Goal: Transaction & Acquisition: Purchase product/service

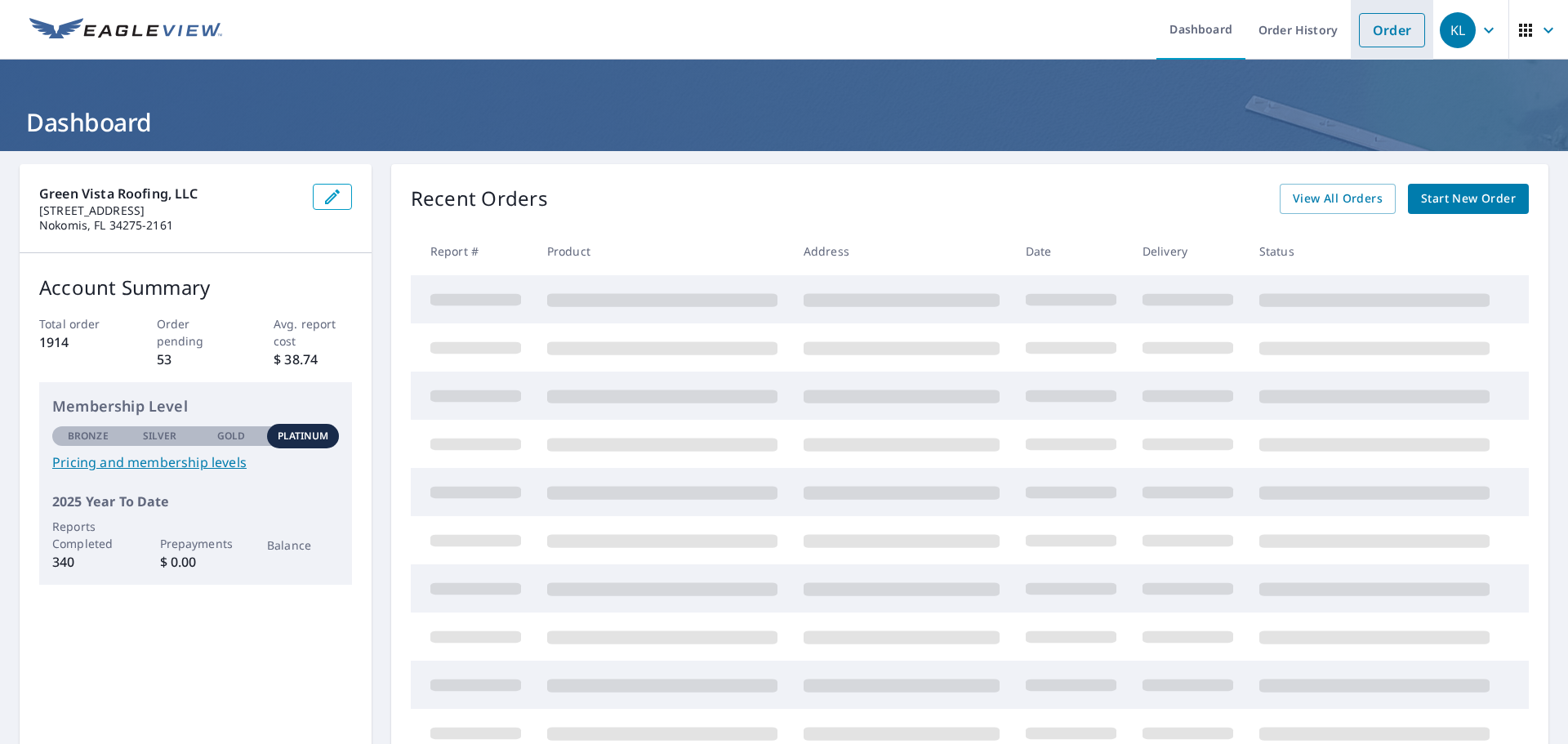
click at [1362, 34] on link "Order" at bounding box center [1391, 30] width 66 height 35
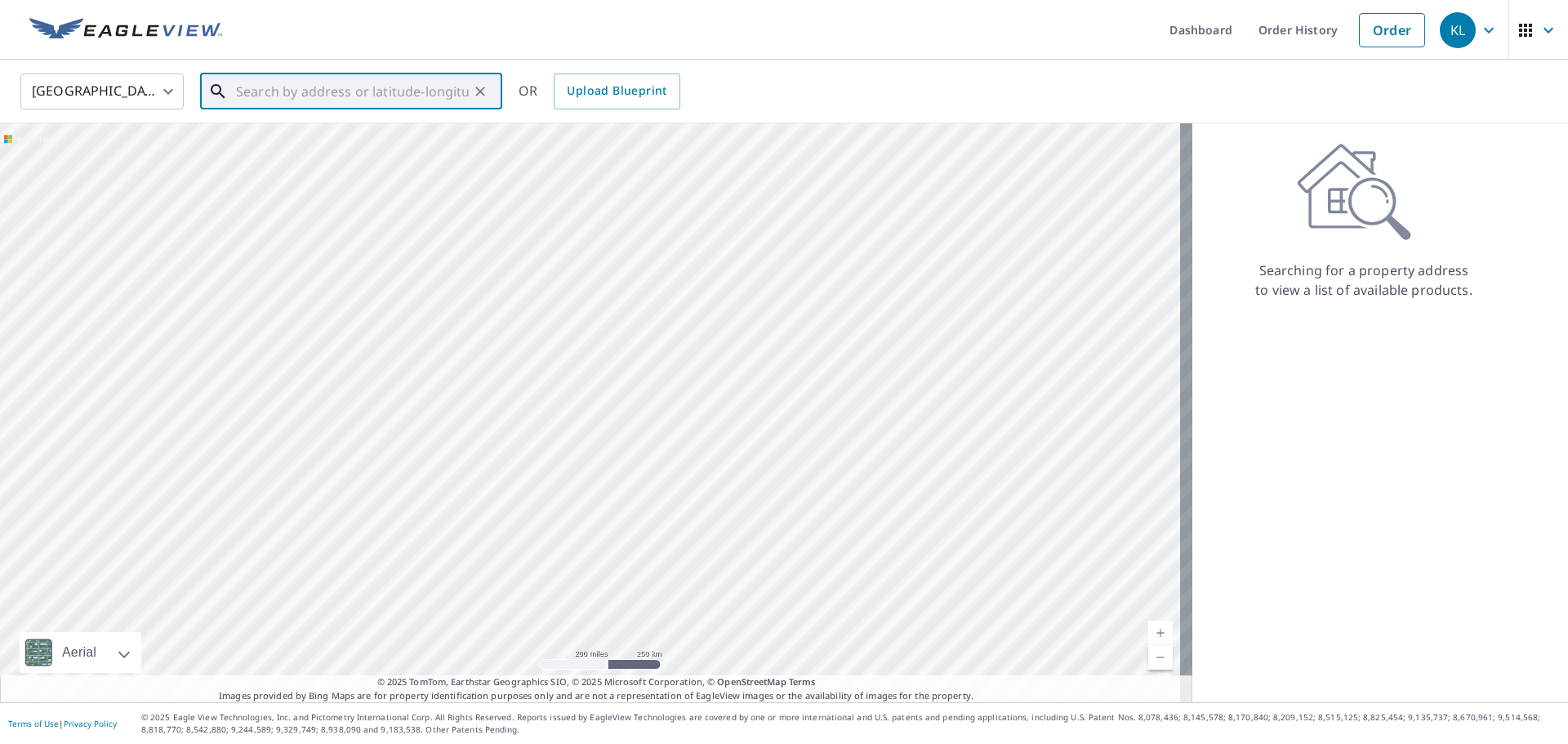
click at [386, 92] on input "text" at bounding box center [352, 91] width 233 height 45
click at [381, 142] on span "[STREET_ADDRESS]" at bounding box center [361, 139] width 257 height 20
type input "[STREET_ADDRESS]"
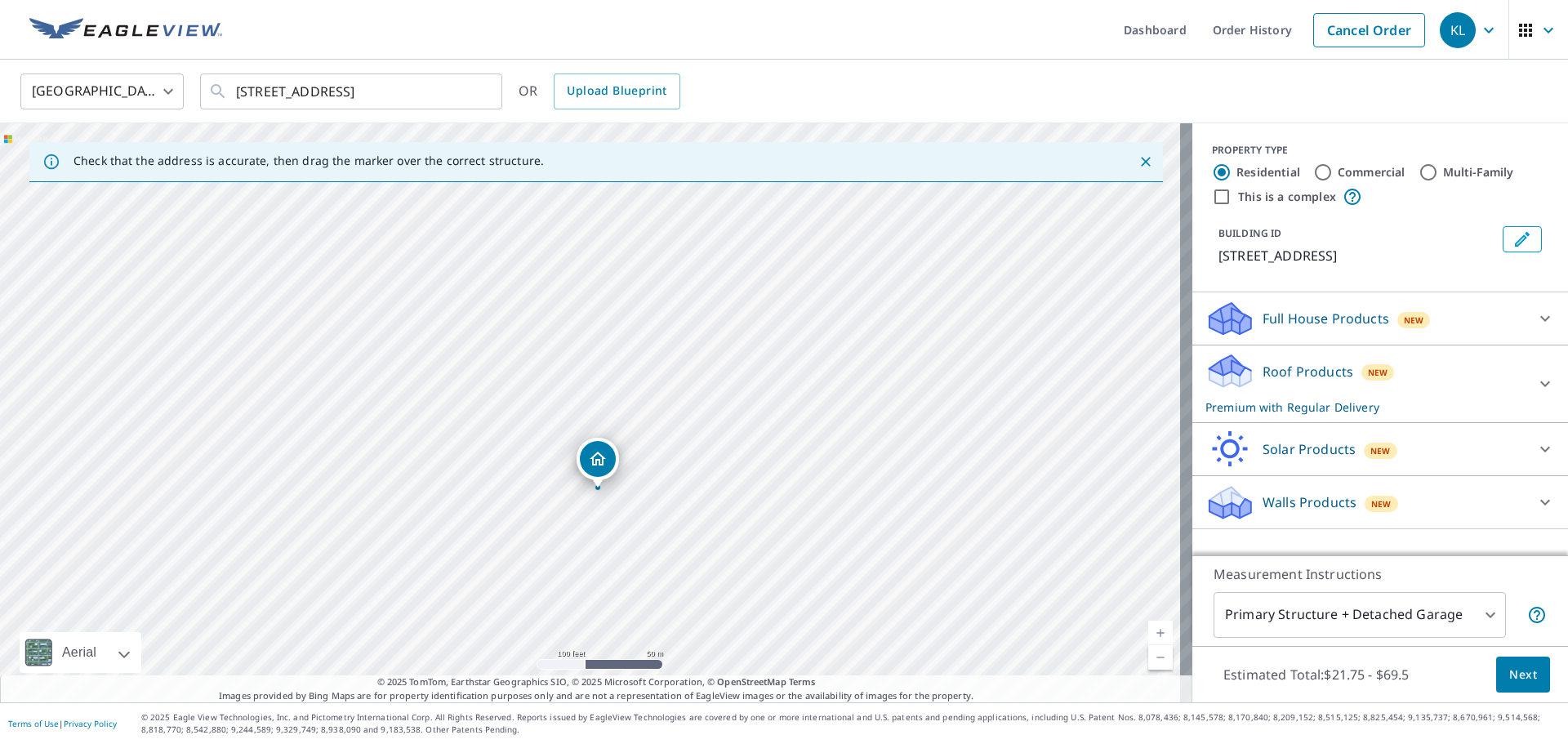
drag, startPoint x: 655, startPoint y: 622, endPoint x: 646, endPoint y: 588, distance: 35.2
click at [646, 588] on div "[STREET_ADDRESS]" at bounding box center [596, 412] width 1192 height 579
click at [1326, 364] on p "Roof Products" at bounding box center [1307, 372] width 91 height 20
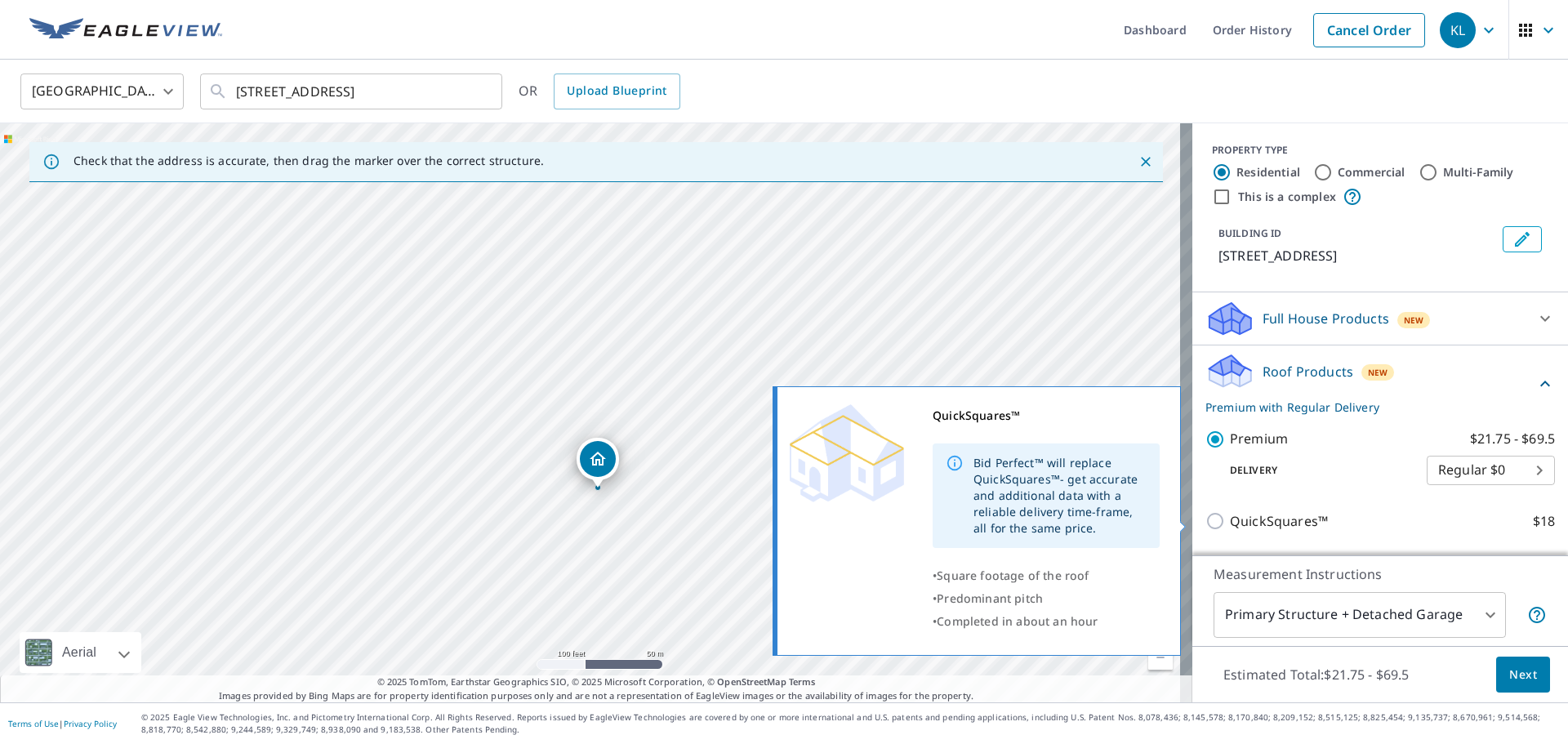
click at [1293, 513] on p "QuickSquares™" at bounding box center [1278, 521] width 98 height 21
click at [1230, 513] on input "QuickSquares™ $18" at bounding box center [1217, 521] width 25 height 20
checkbox input "true"
checkbox input "false"
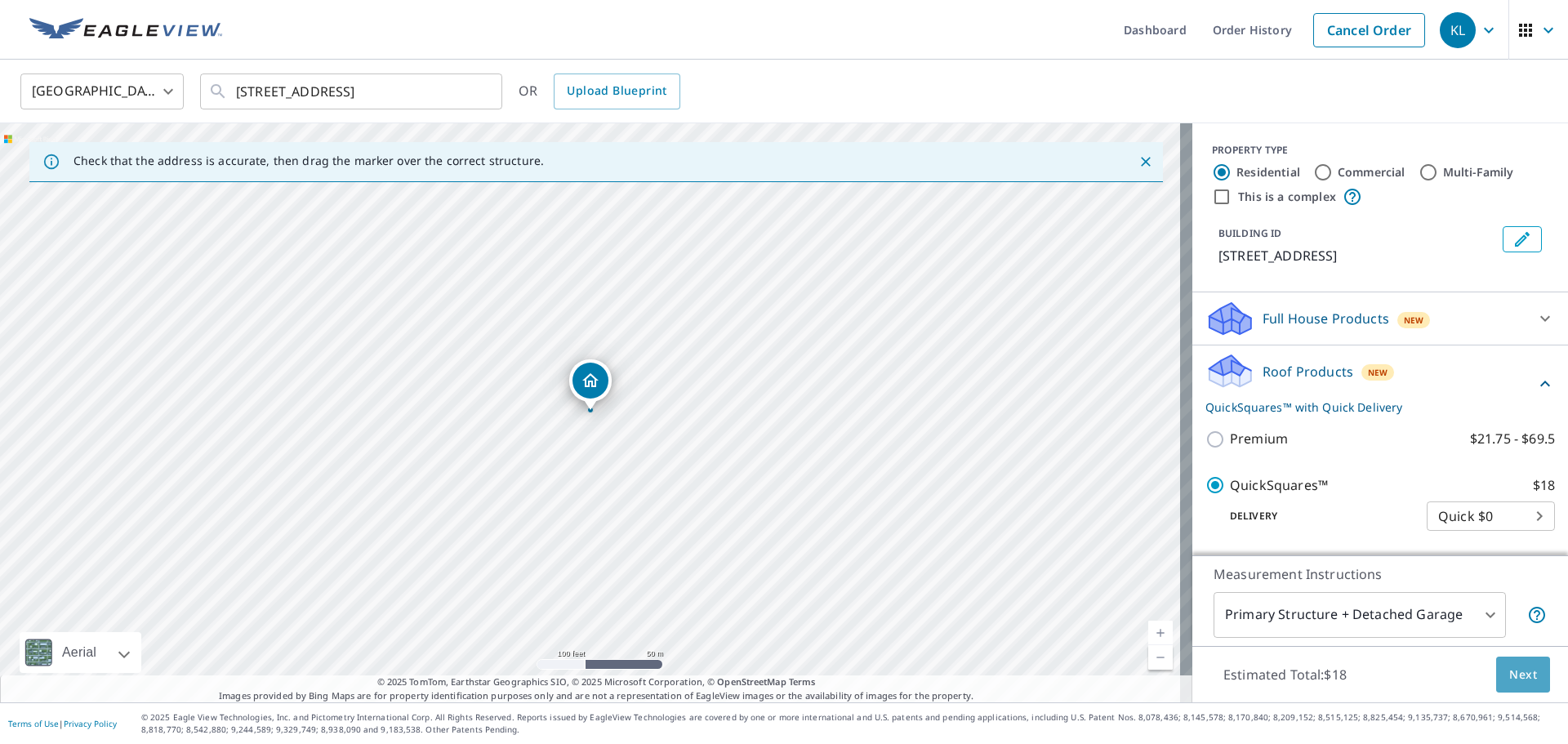
click at [1509, 663] on button "Next" at bounding box center [1523, 674] width 54 height 37
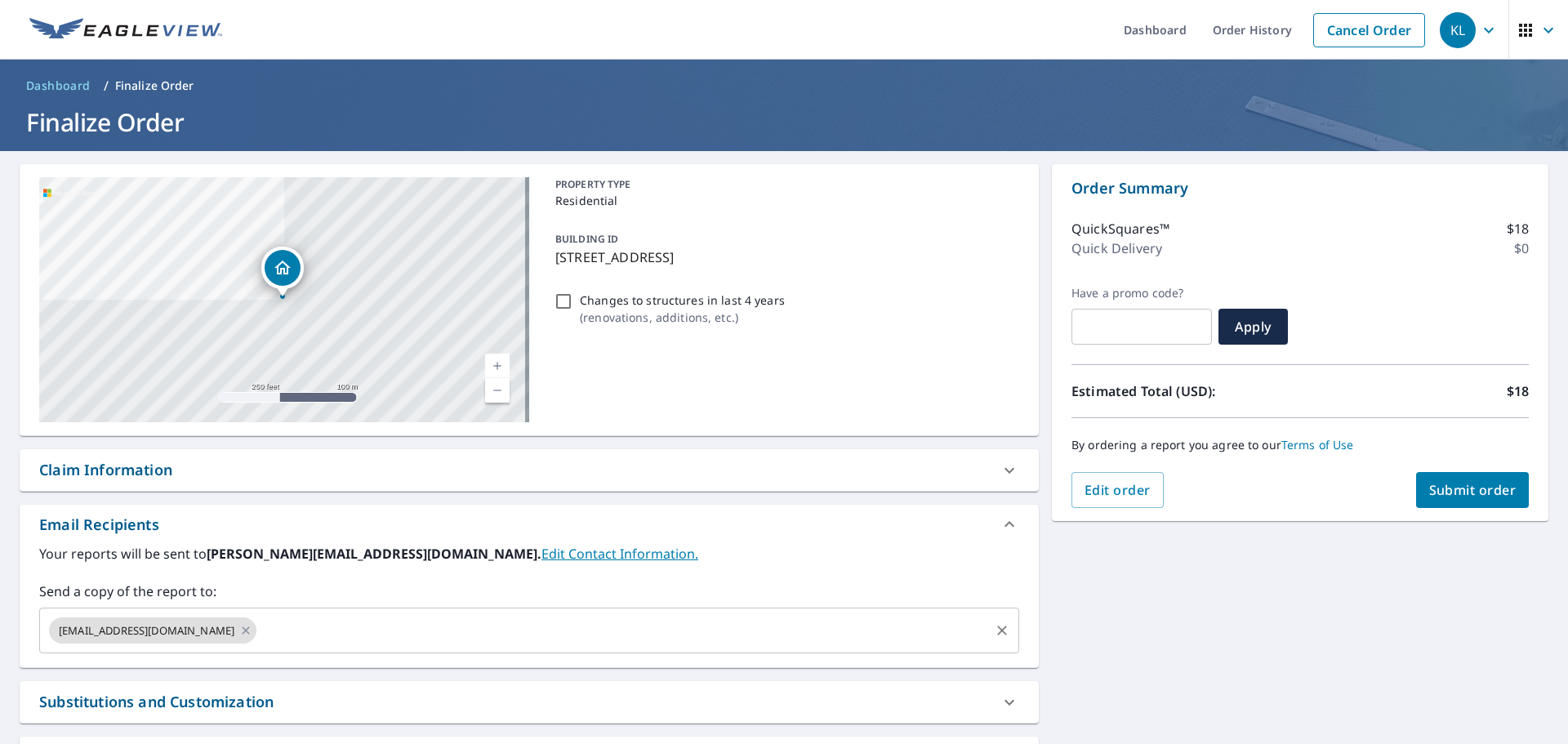
click at [325, 640] on input "text" at bounding box center [623, 630] width 728 height 31
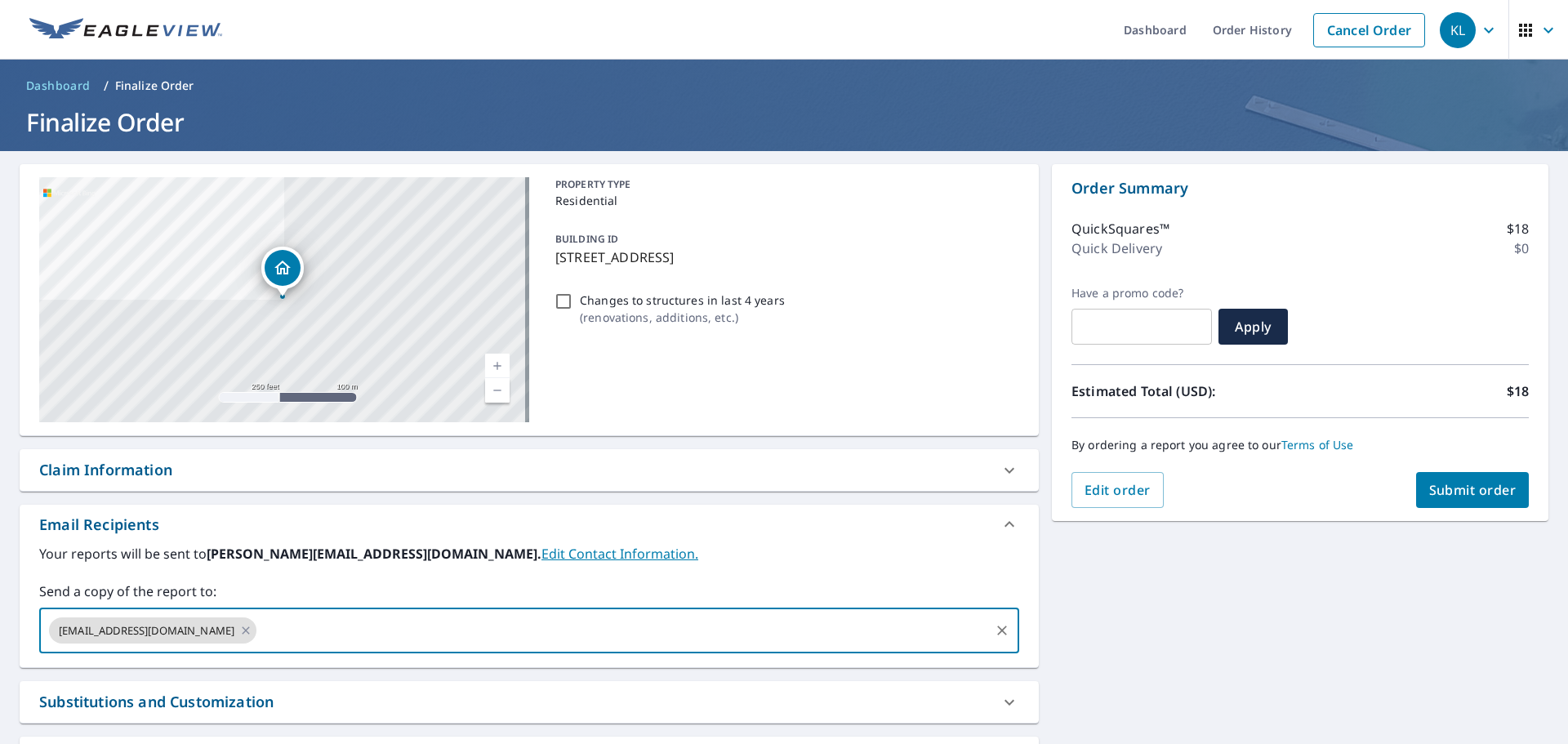
paste input "[PERSON_NAME][EMAIL_ADDRESS][DOMAIN_NAME]"
type input "[PERSON_NAME][EMAIL_ADDRESS][DOMAIN_NAME]"
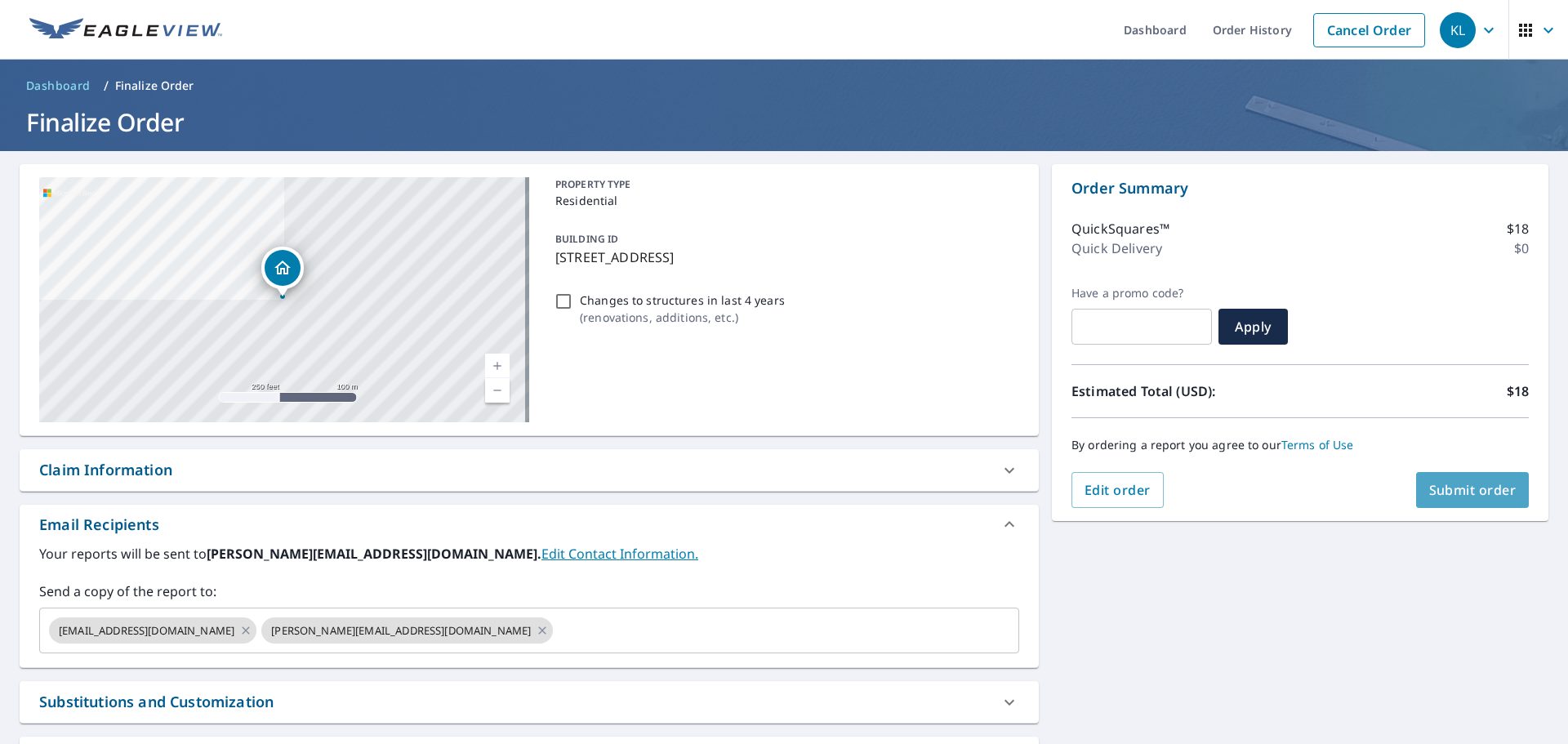
click at [1453, 489] on span "Submit order" at bounding box center [1472, 489] width 88 height 18
checkbox input "true"
